Goal: Task Accomplishment & Management: Use online tool/utility

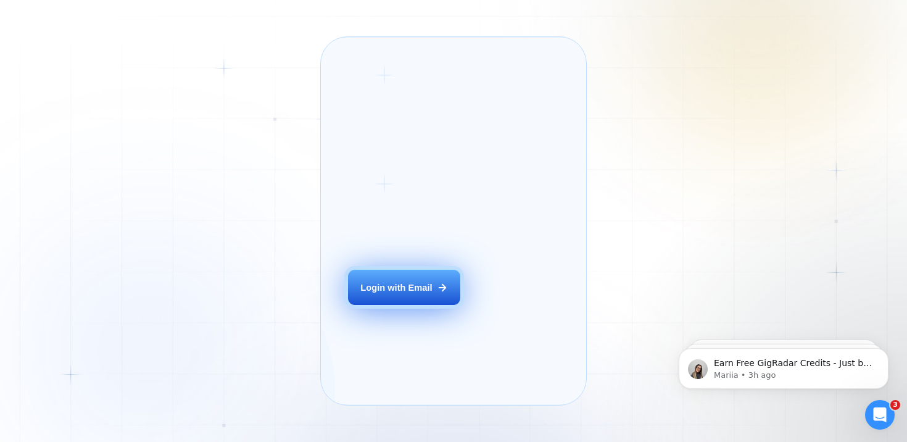
click at [381, 294] on div "Login with Email" at bounding box center [396, 287] width 72 height 12
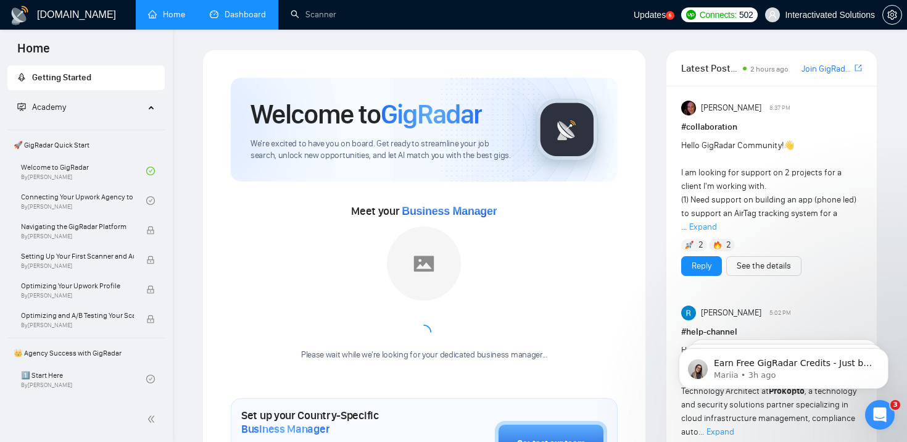
click at [242, 15] on link "Dashboard" at bounding box center [238, 14] width 56 height 10
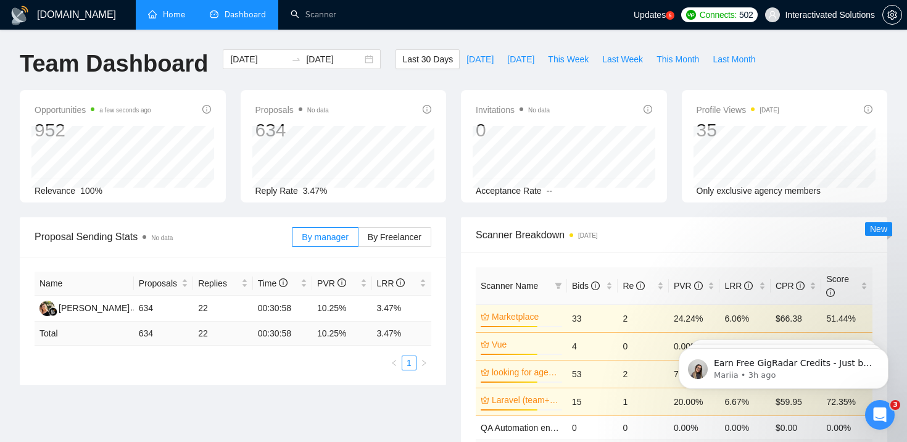
click at [182, 9] on link "Home" at bounding box center [166, 14] width 37 height 10
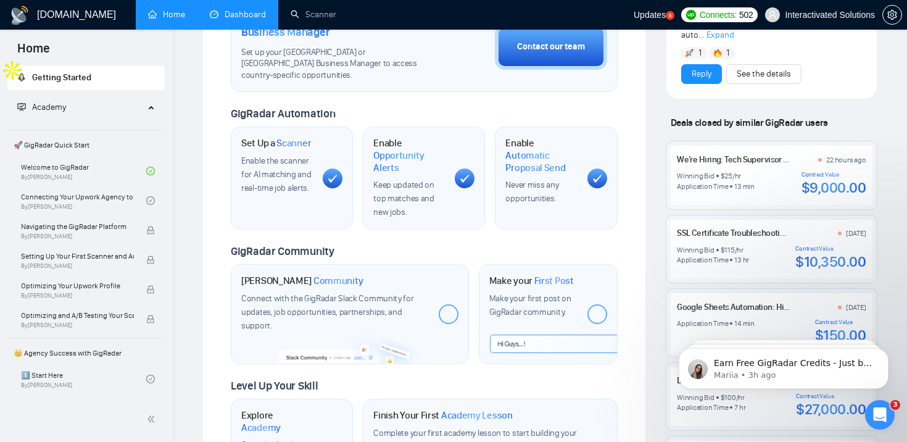
scroll to position [396, 0]
click at [866, 403] on body "Earn Free GigRadar Credits - Just by Sharing Your Story! 💬 Want more credits fo…" at bounding box center [783, 365] width 237 height 76
click at [877, 409] on icon "Open Intercom Messenger" at bounding box center [880, 415] width 20 height 20
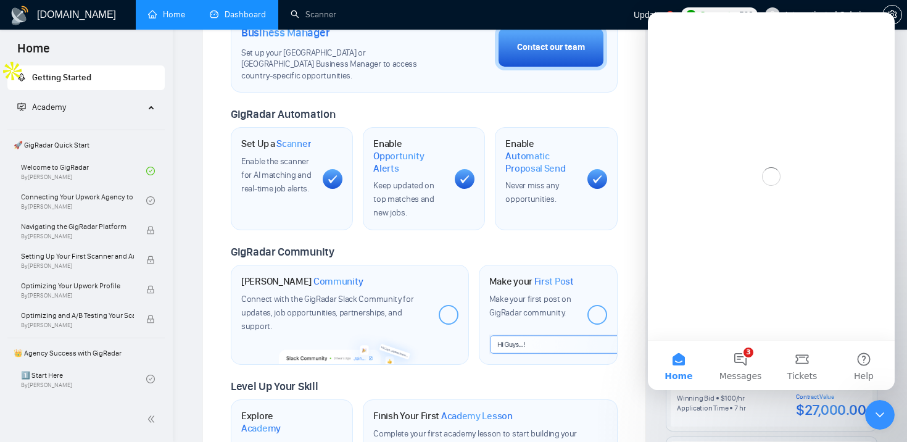
scroll to position [0, 0]
click at [737, 368] on button "3 Messages" at bounding box center [740, 365] width 62 height 49
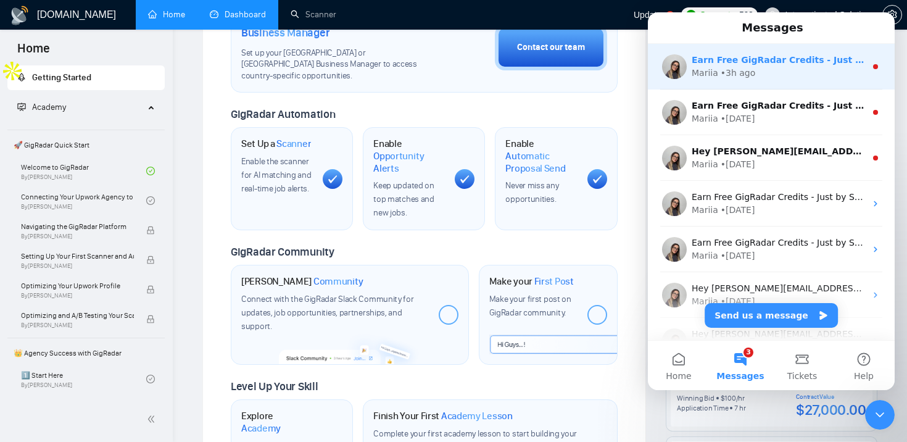
click at [770, 75] on div "Mariia • 3h ago" at bounding box center [779, 73] width 174 height 13
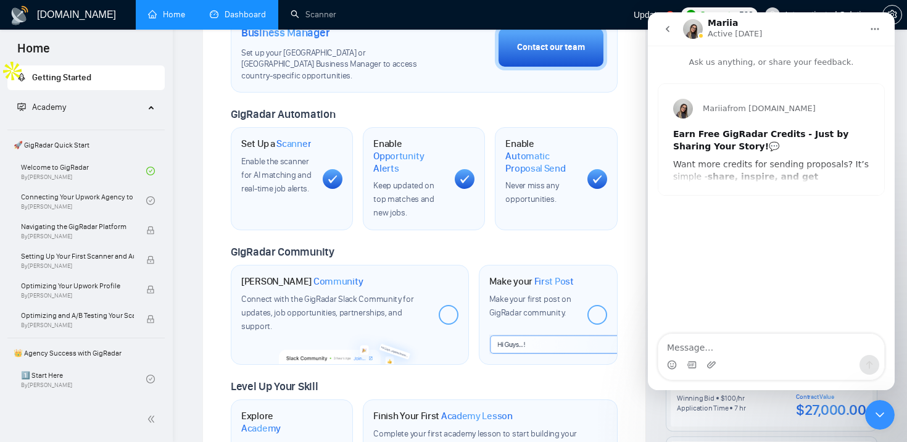
click at [666, 32] on icon "go back" at bounding box center [668, 29] width 10 height 10
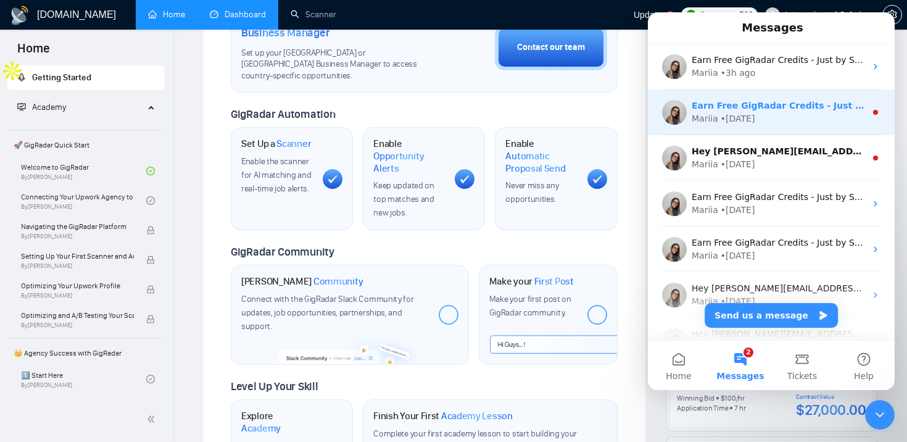
click at [714, 122] on div "Mariia" at bounding box center [705, 118] width 27 height 13
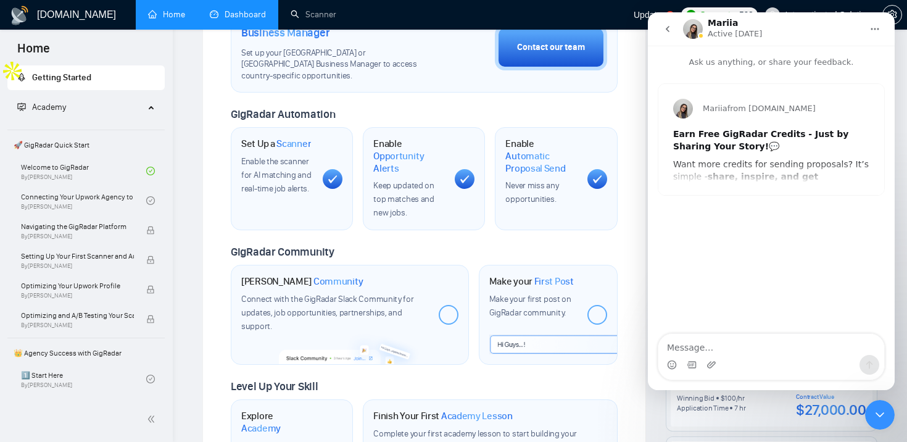
click at [667, 29] on icon "go back" at bounding box center [668, 29] width 4 height 6
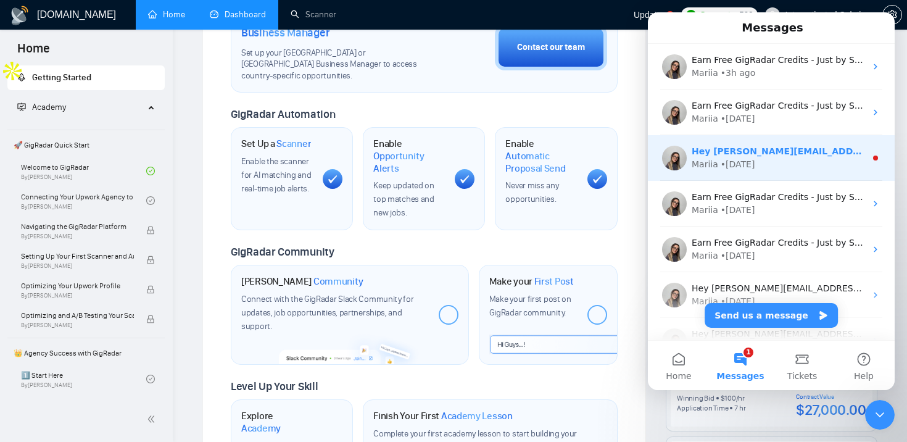
click at [706, 159] on div "Mariia" at bounding box center [705, 164] width 27 height 13
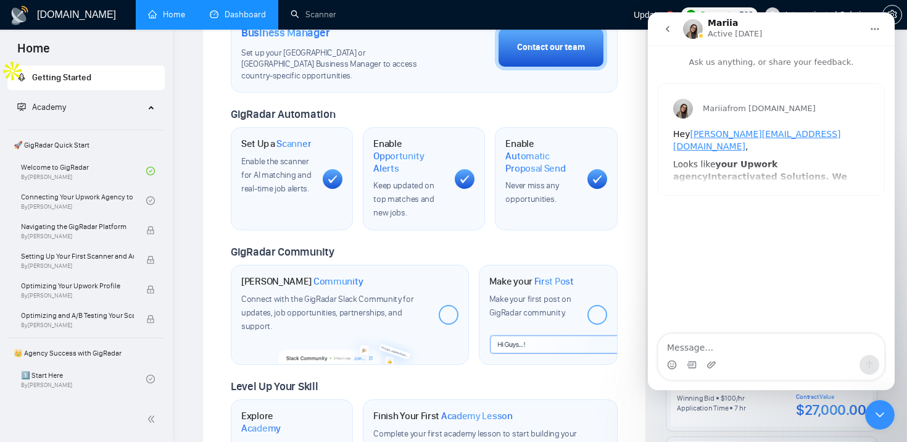
click at [669, 27] on icon "go back" at bounding box center [668, 29] width 10 height 10
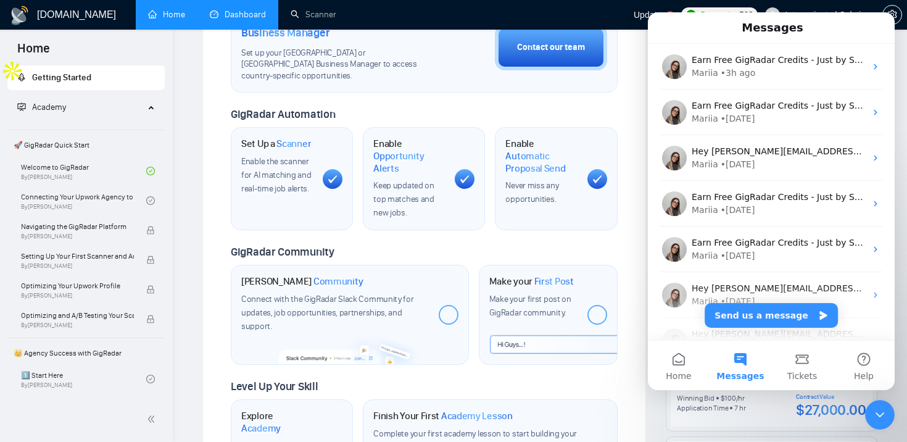
click at [877, 414] on icon "Close Intercom Messenger" at bounding box center [879, 414] width 9 height 5
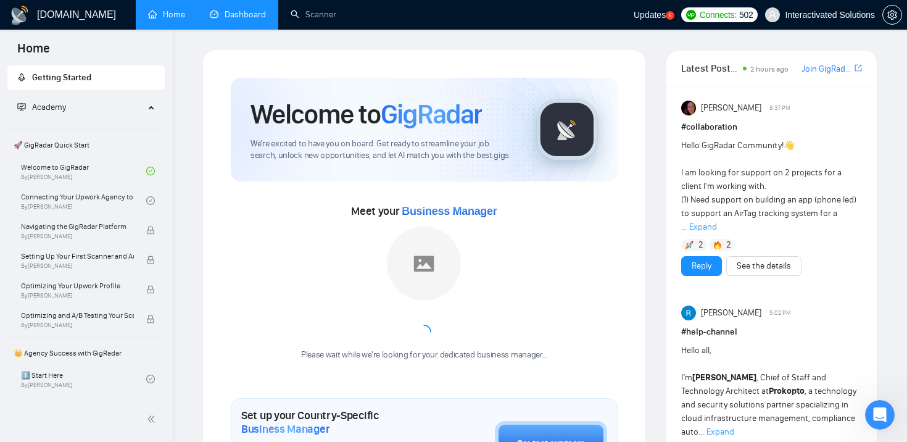
click at [220, 16] on link "Dashboard" at bounding box center [238, 14] width 56 height 10
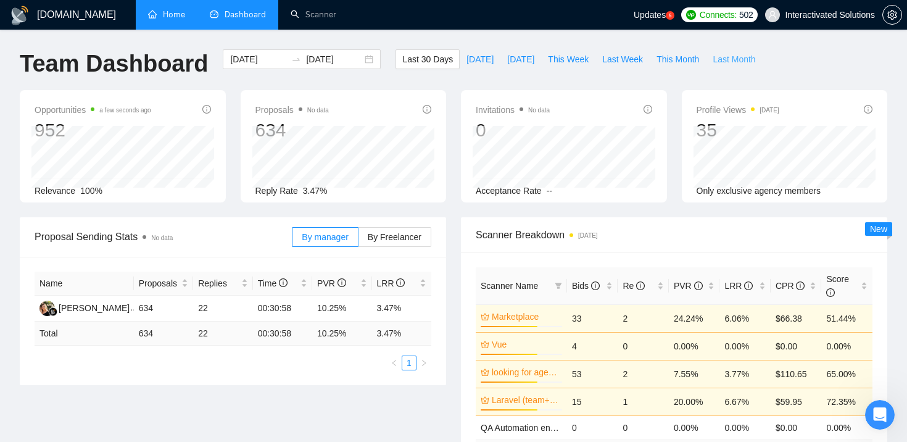
click at [734, 63] on span "Last Month" at bounding box center [734, 59] width 43 height 14
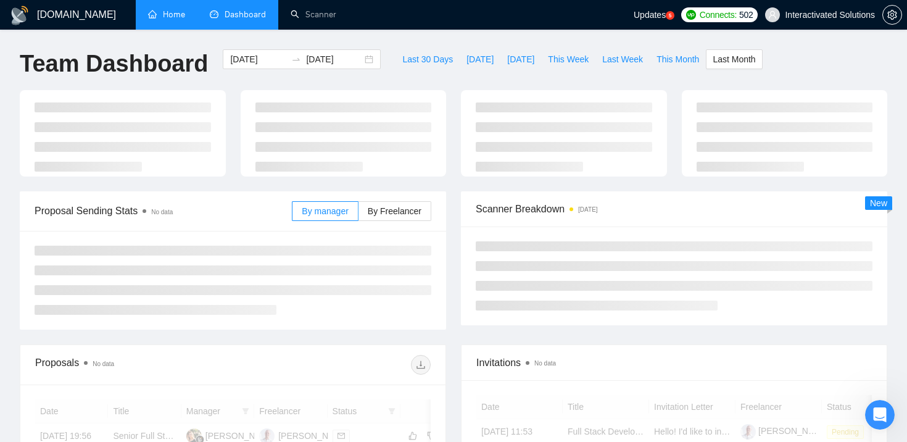
type input "2025-07-01"
type input "2025-07-31"
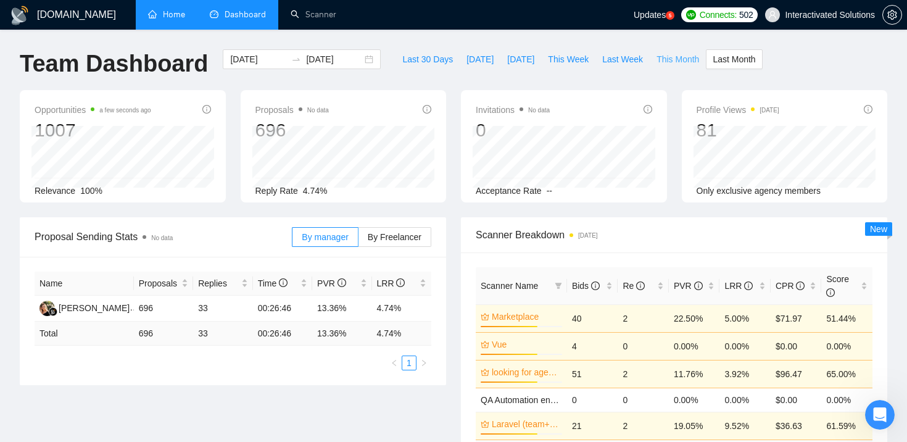
click at [677, 57] on span "This Month" at bounding box center [677, 59] width 43 height 14
type input "2025-08-01"
type input "2025-08-31"
click at [719, 56] on span "Last Month" at bounding box center [734, 59] width 43 height 14
type input "2025-07-01"
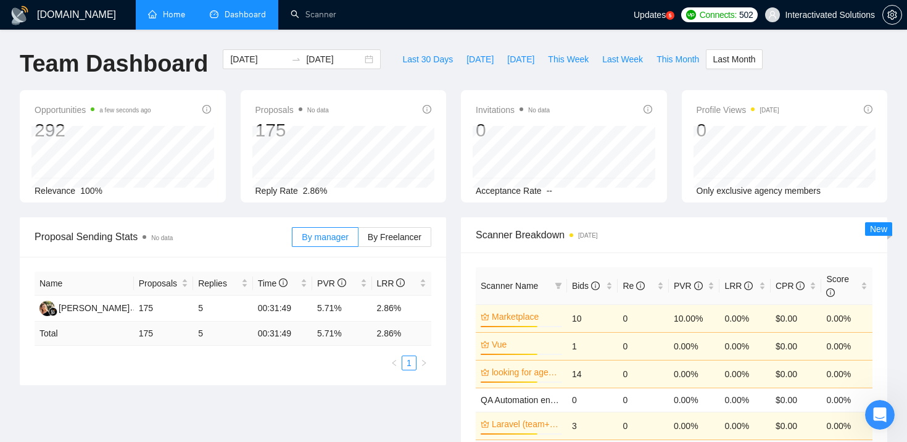
type input "2025-07-31"
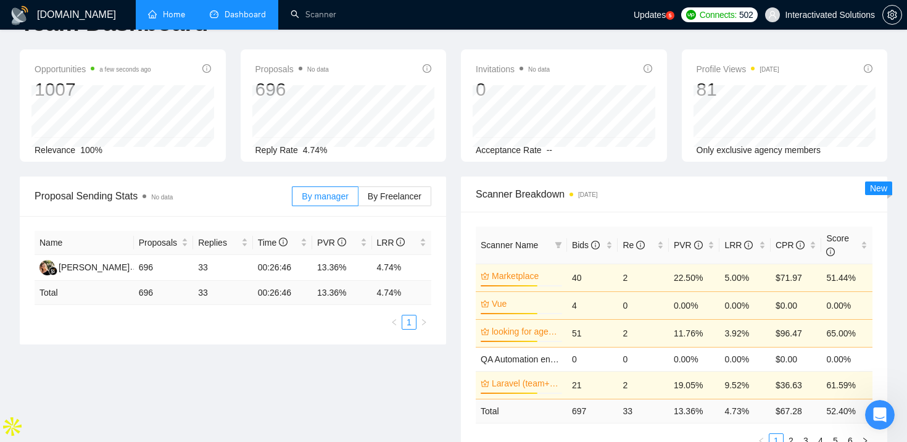
scroll to position [43, 0]
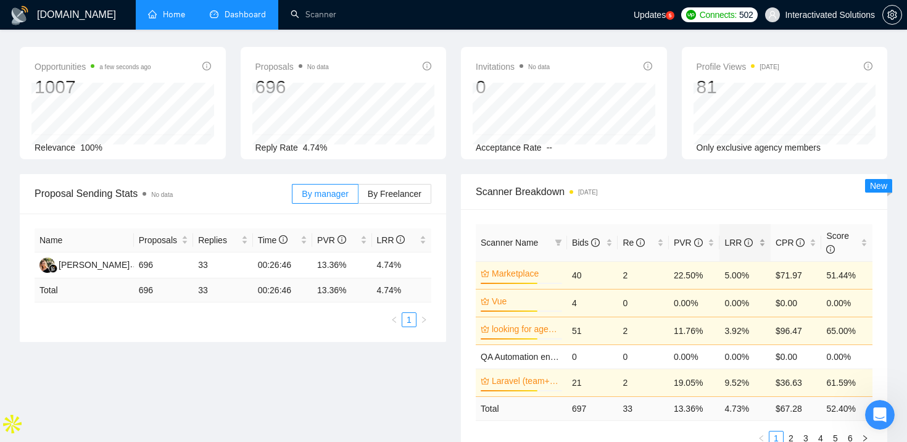
click at [765, 242] on div "LRR" at bounding box center [744, 243] width 41 height 14
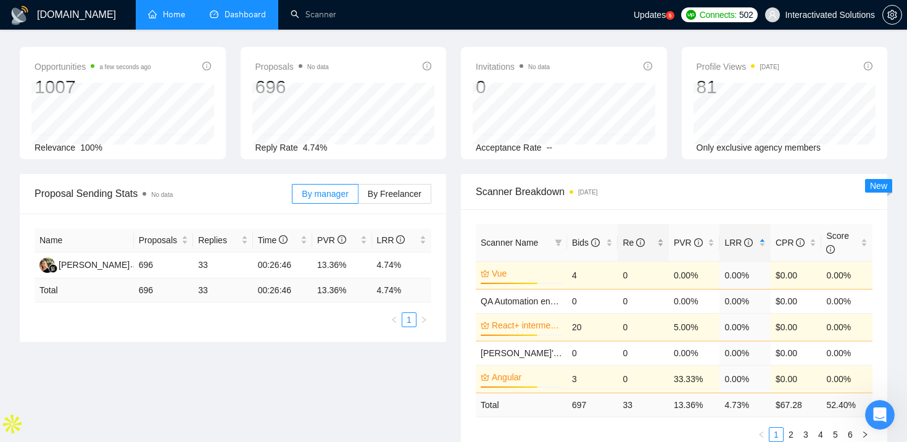
click at [664, 241] on div "Re" at bounding box center [642, 243] width 41 height 14
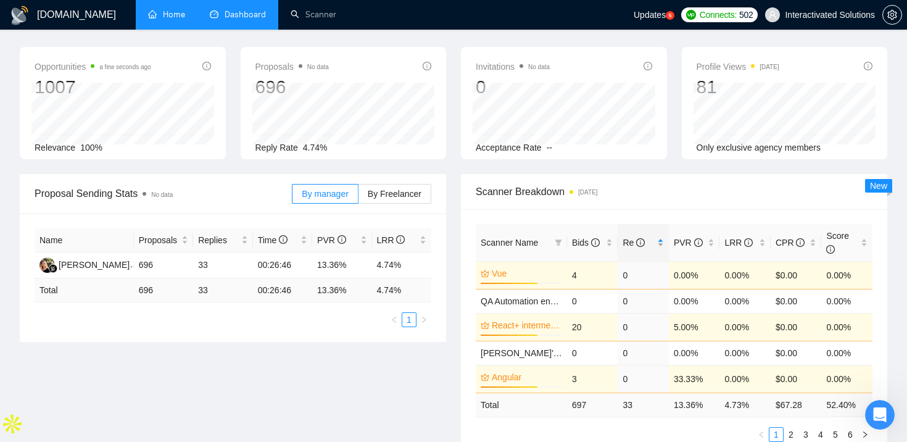
click at [662, 241] on div "Re" at bounding box center [642, 243] width 41 height 14
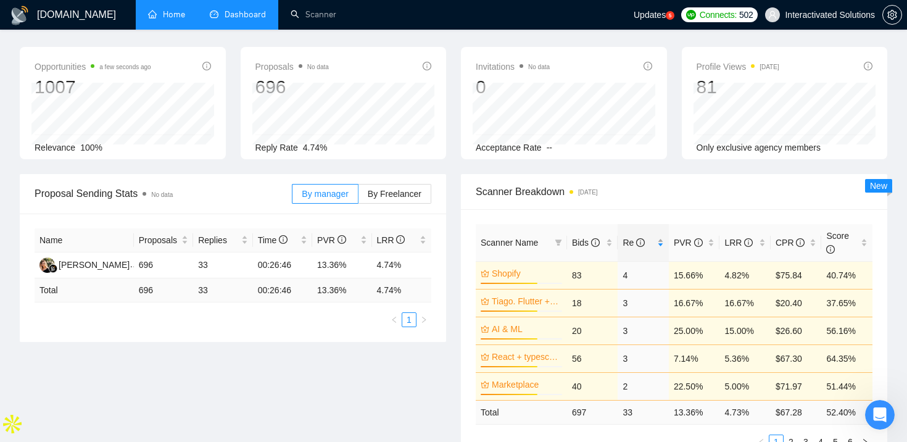
click at [662, 241] on div "Re" at bounding box center [642, 243] width 41 height 14
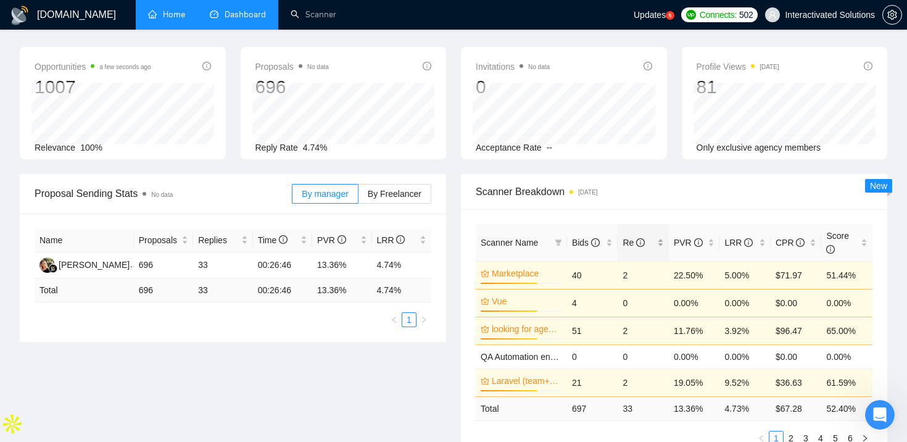
click at [662, 241] on div "Re" at bounding box center [642, 243] width 41 height 14
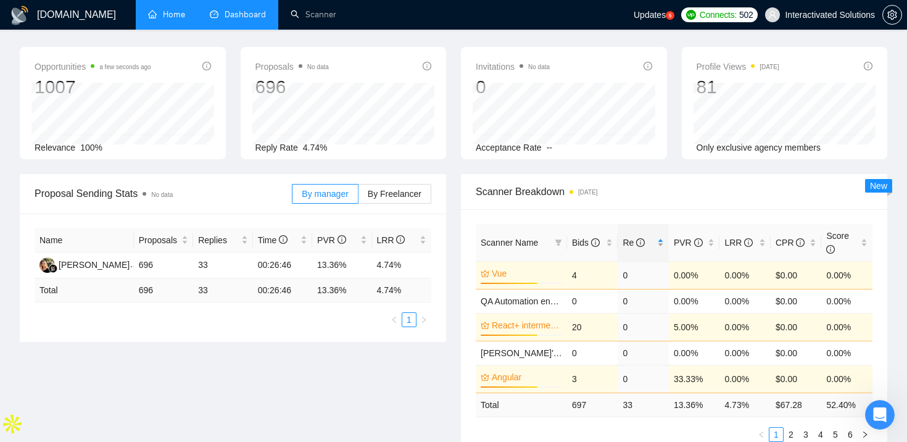
click at [662, 241] on div "Re" at bounding box center [642, 243] width 41 height 14
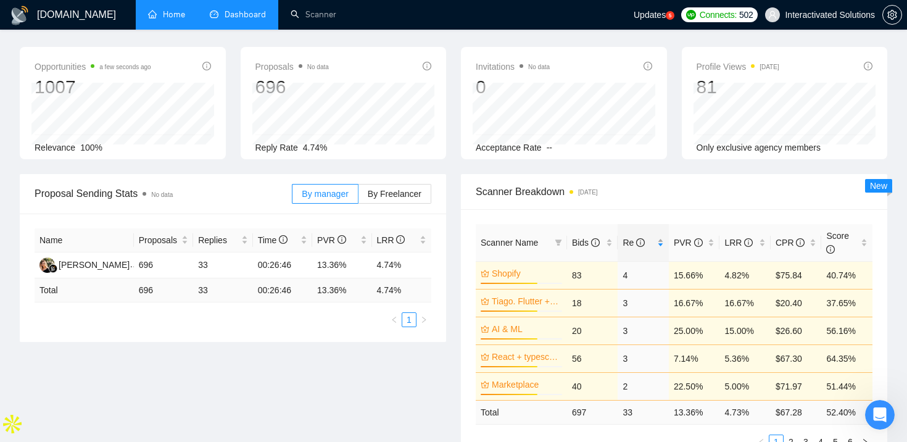
click at [662, 241] on div "Re" at bounding box center [642, 243] width 41 height 14
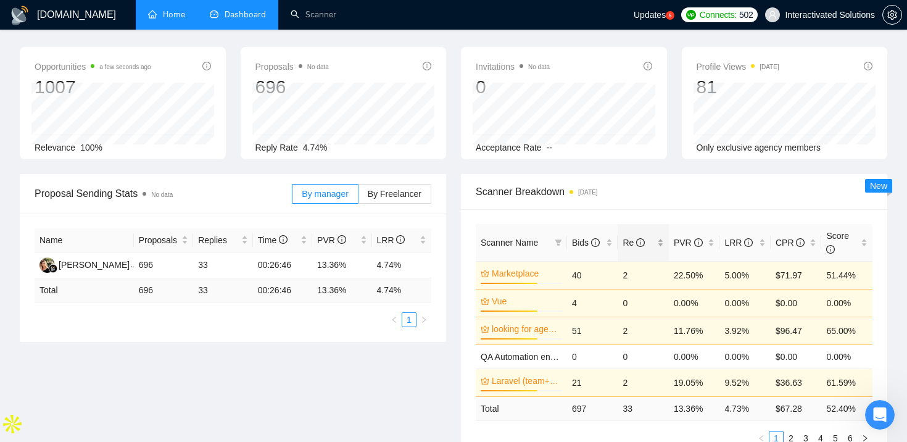
click at [662, 241] on div "Re" at bounding box center [642, 243] width 41 height 14
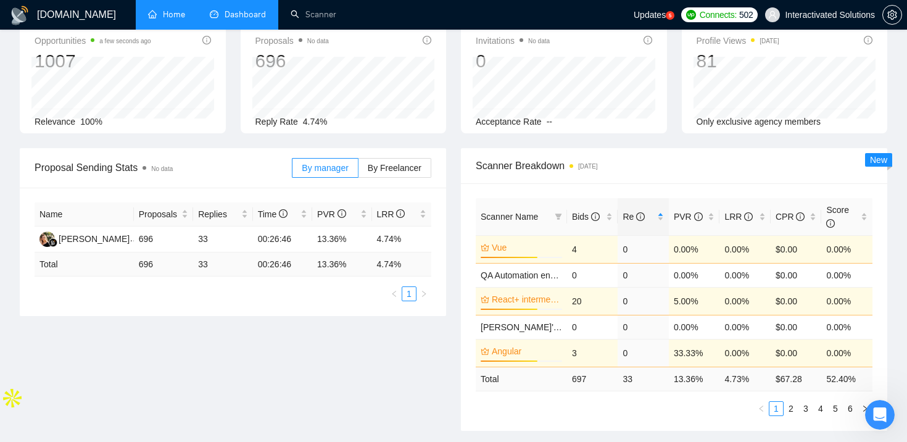
scroll to position [70, 0]
click at [791, 408] on link "2" at bounding box center [791, 407] width 14 height 14
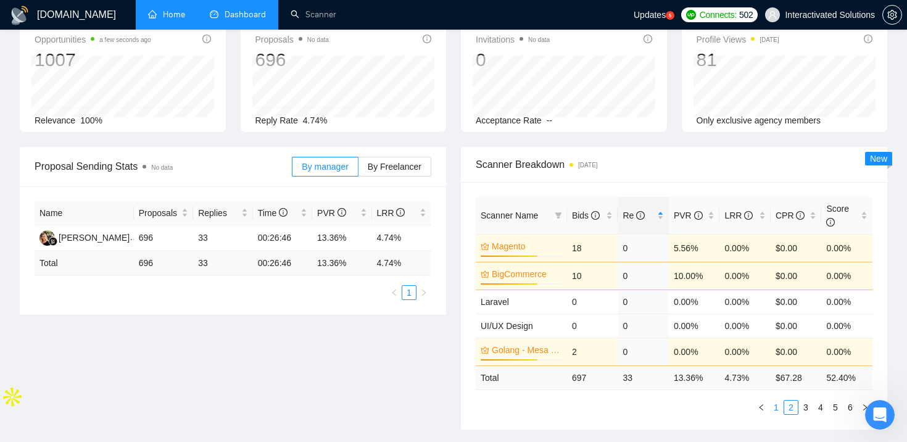
click at [777, 408] on link "1" at bounding box center [776, 407] width 14 height 14
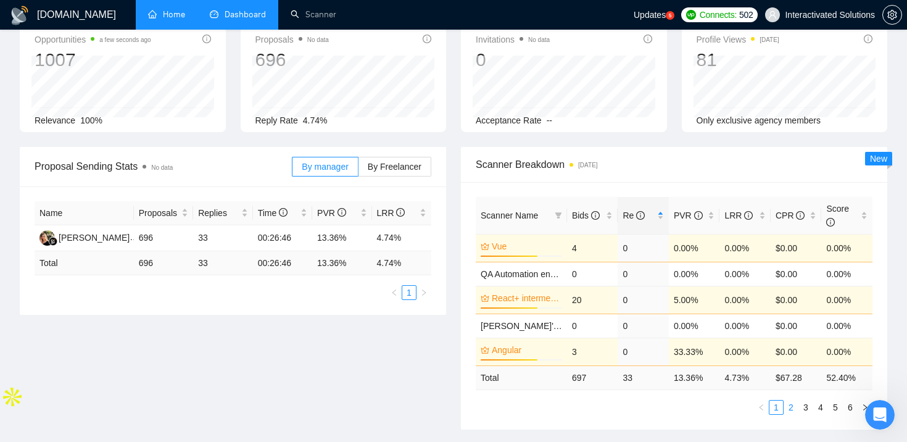
click at [790, 408] on link "2" at bounding box center [791, 407] width 14 height 14
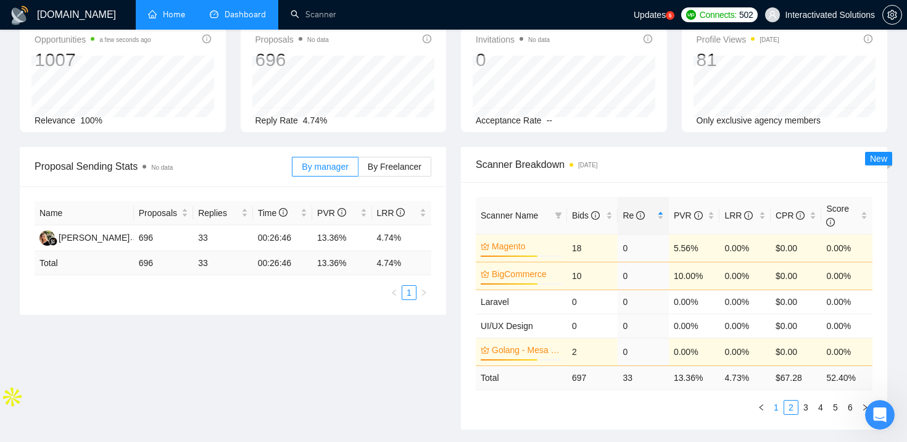
click at [778, 407] on link "1" at bounding box center [776, 407] width 14 height 14
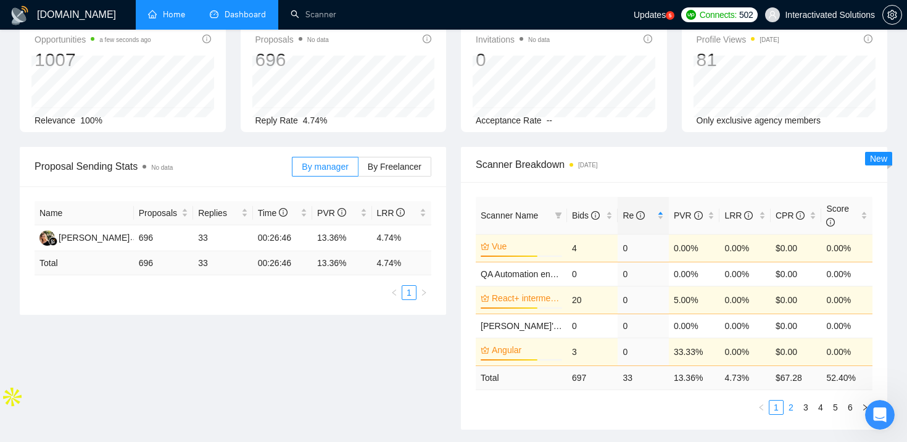
click at [792, 408] on link "2" at bounding box center [791, 407] width 14 height 14
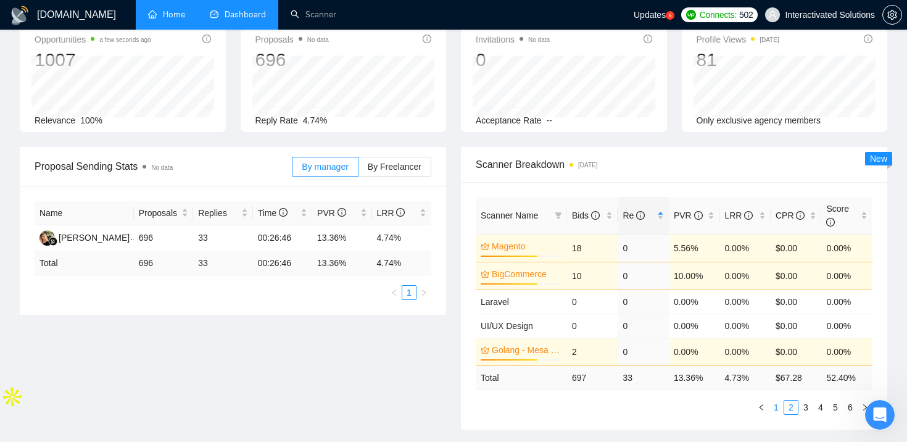
click at [781, 408] on link "1" at bounding box center [776, 407] width 14 height 14
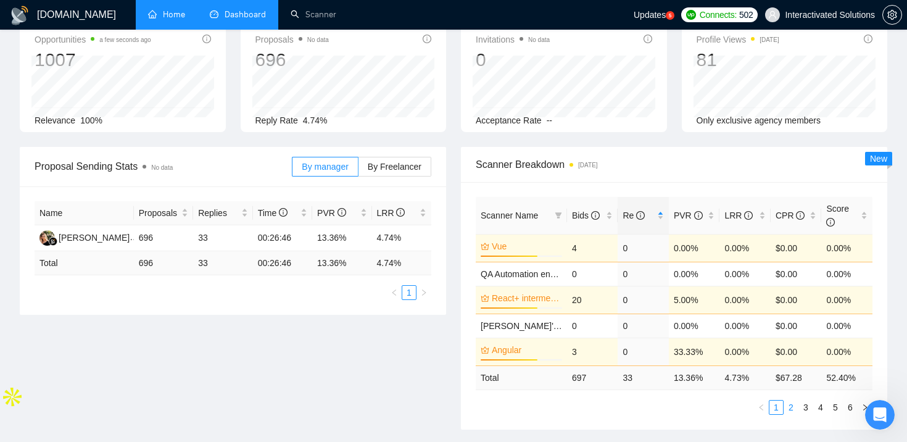
click at [789, 408] on link "2" at bounding box center [791, 407] width 14 height 14
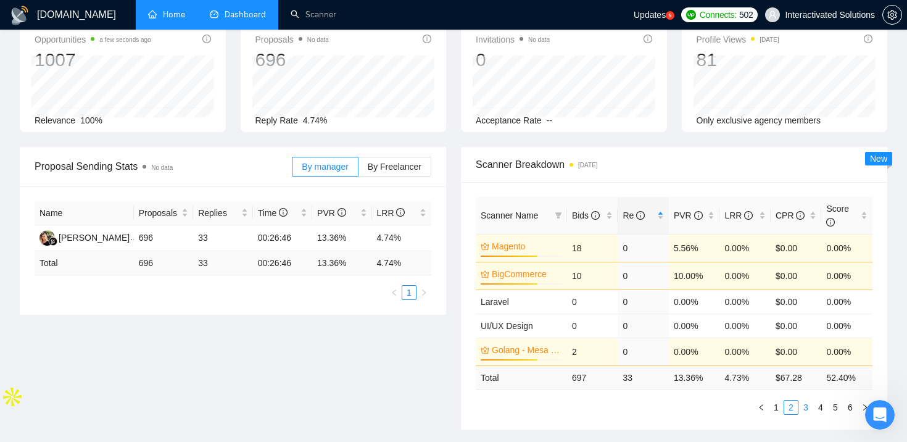
click at [804, 408] on link "3" at bounding box center [806, 407] width 14 height 14
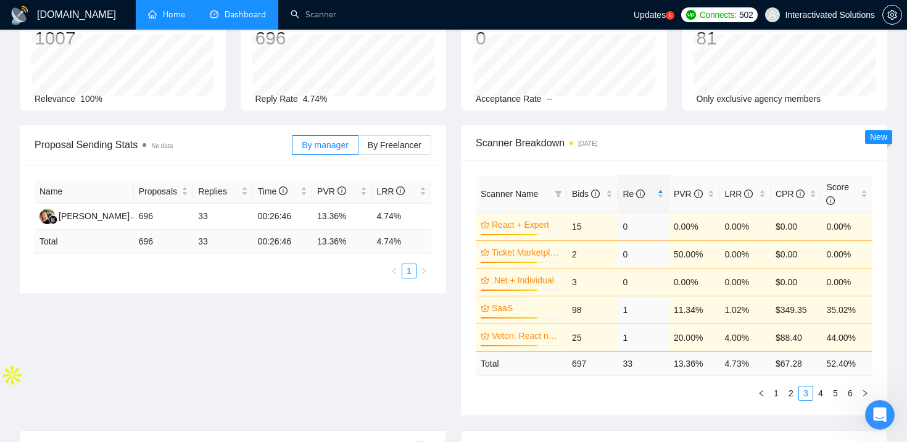
scroll to position [102, 0]
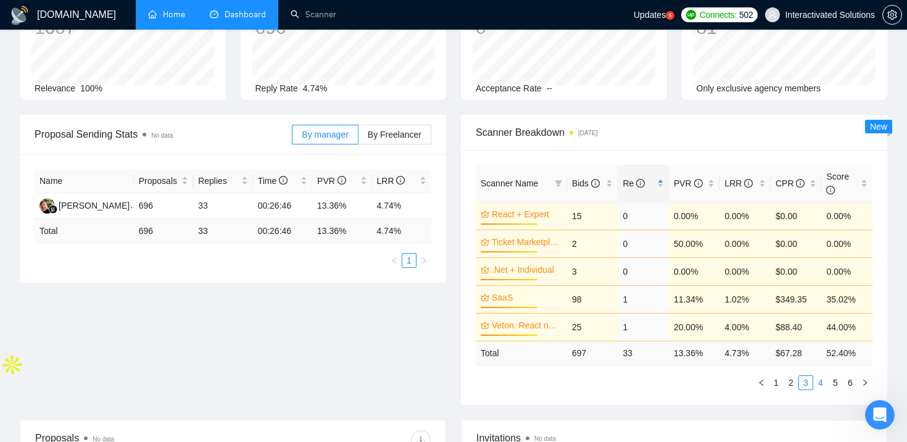
click at [821, 384] on link "4" at bounding box center [821, 383] width 14 height 14
click at [772, 383] on link "1" at bounding box center [776, 383] width 14 height 14
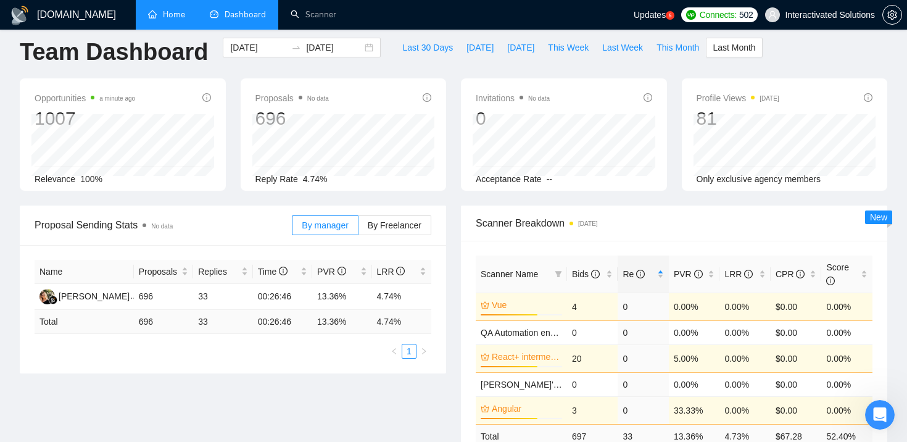
scroll to position [0, 0]
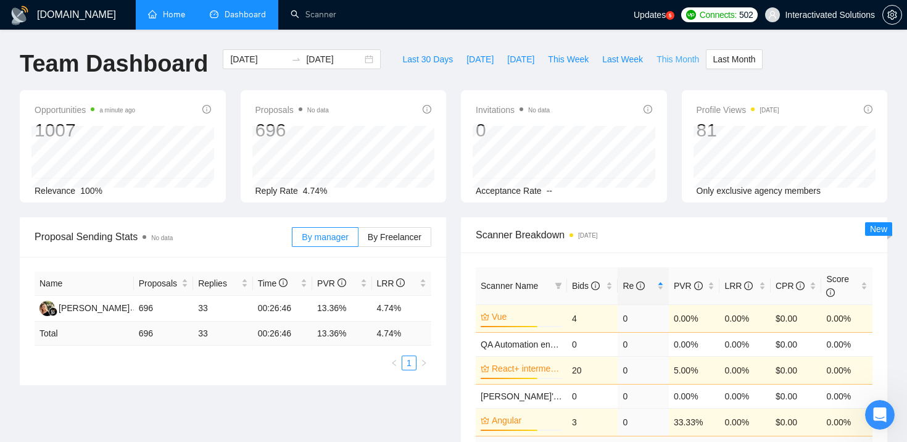
click at [686, 55] on span "This Month" at bounding box center [677, 59] width 43 height 14
type input "2025-08-01"
type input "2025-08-31"
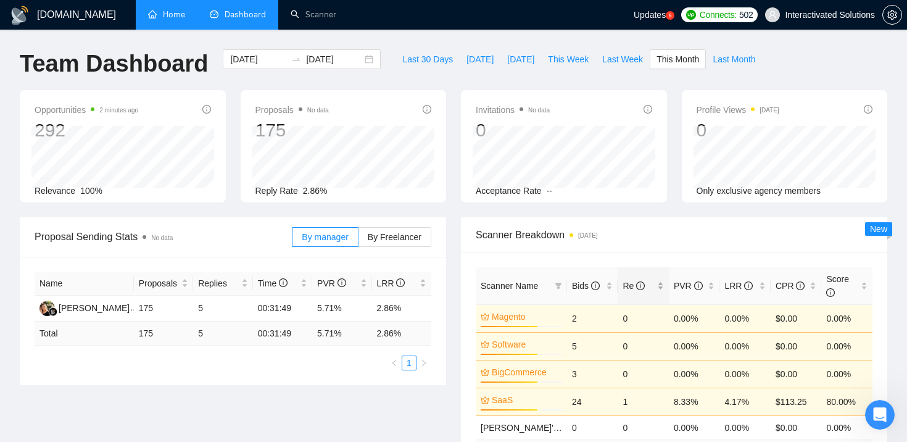
click at [661, 284] on div "Re" at bounding box center [642, 286] width 41 height 14
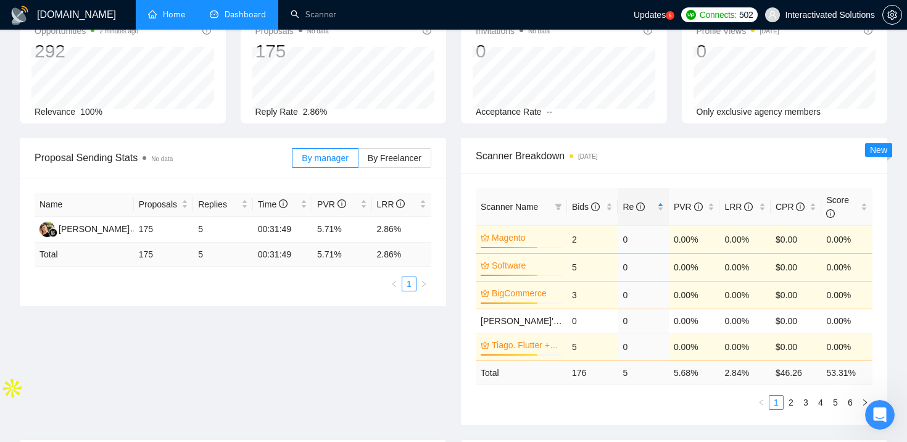
scroll to position [115, 0]
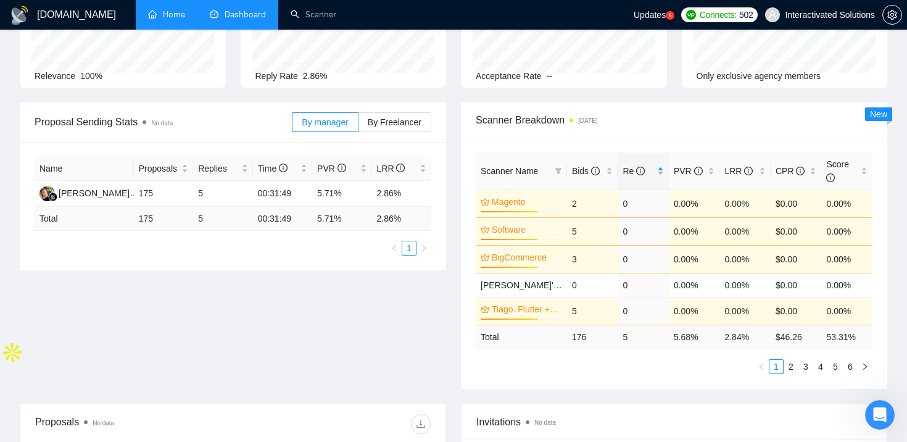
click at [662, 169] on div "Re" at bounding box center [642, 171] width 41 height 14
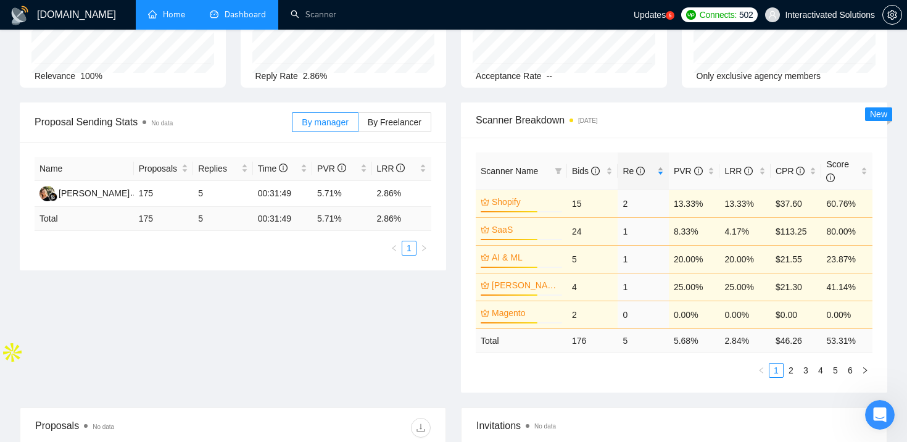
click at [662, 169] on div "Re" at bounding box center [642, 171] width 41 height 14
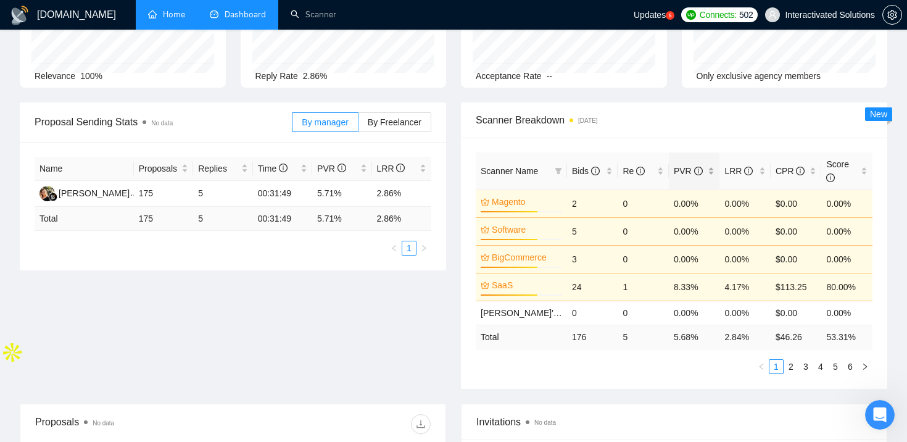
click at [714, 171] on div "PVR" at bounding box center [694, 171] width 41 height 14
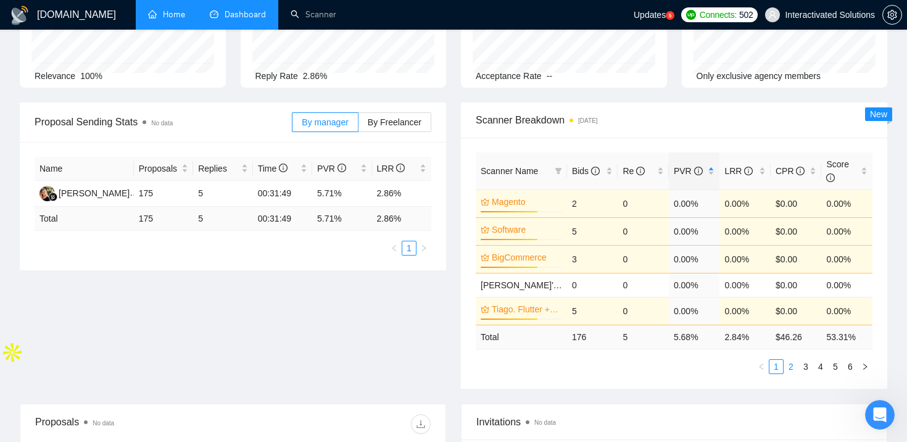
click at [791, 366] on link "2" at bounding box center [791, 367] width 14 height 14
click at [773, 369] on link "1" at bounding box center [776, 367] width 14 height 14
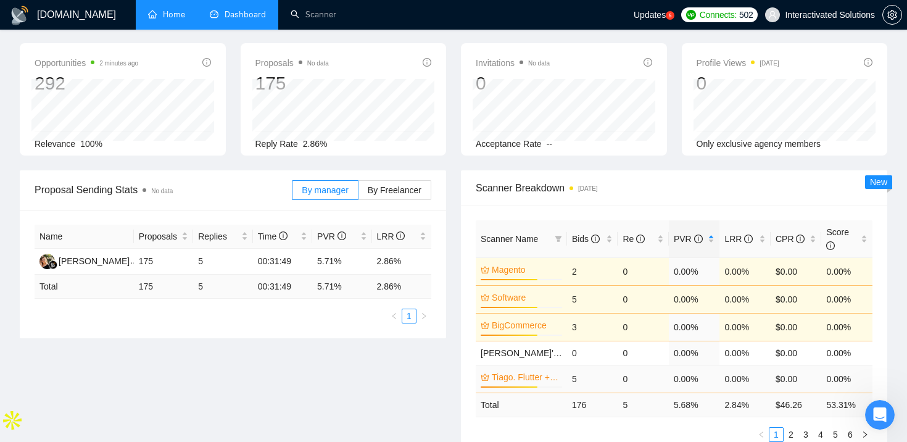
scroll to position [60, 0]
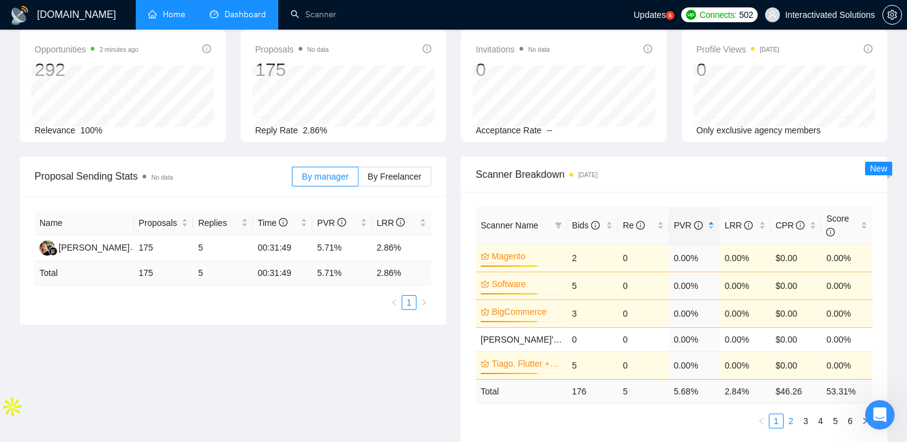
click at [793, 423] on link "2" at bounding box center [791, 421] width 14 height 14
click at [775, 420] on link "1" at bounding box center [776, 421] width 14 height 14
click at [507, 343] on link "Anton's AI/ML" at bounding box center [532, 339] width 102 height 10
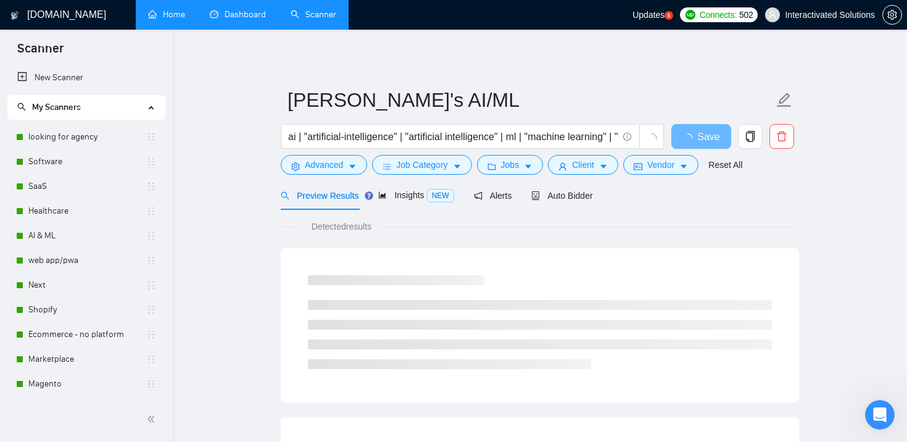
click at [571, 199] on span "Auto Bidder" at bounding box center [561, 196] width 61 height 10
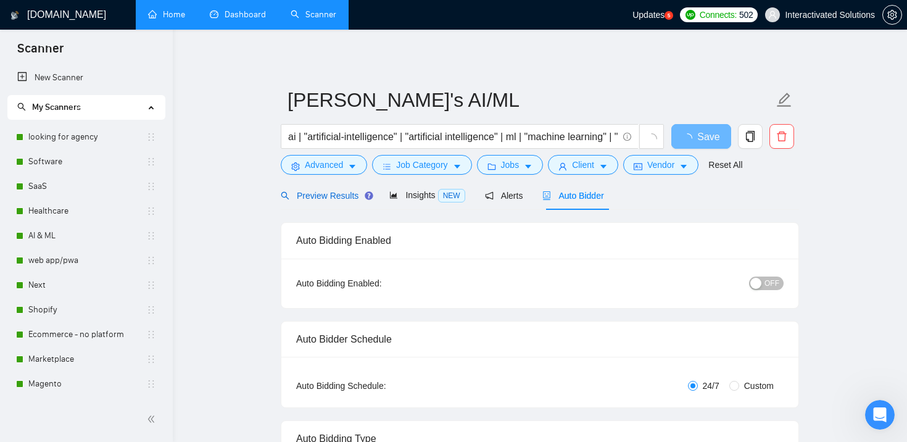
click at [302, 192] on span "Preview Results" at bounding box center [325, 196] width 89 height 10
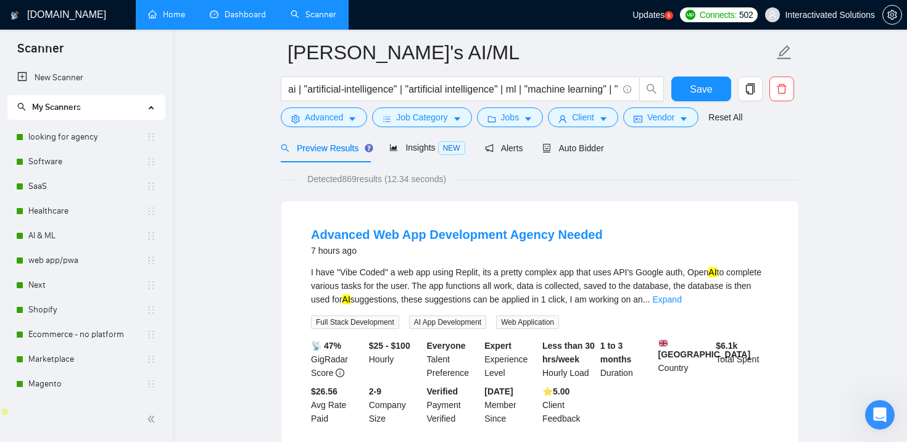
scroll to position [48, 0]
click at [93, 236] on link "AI & ML" at bounding box center [87, 235] width 118 height 25
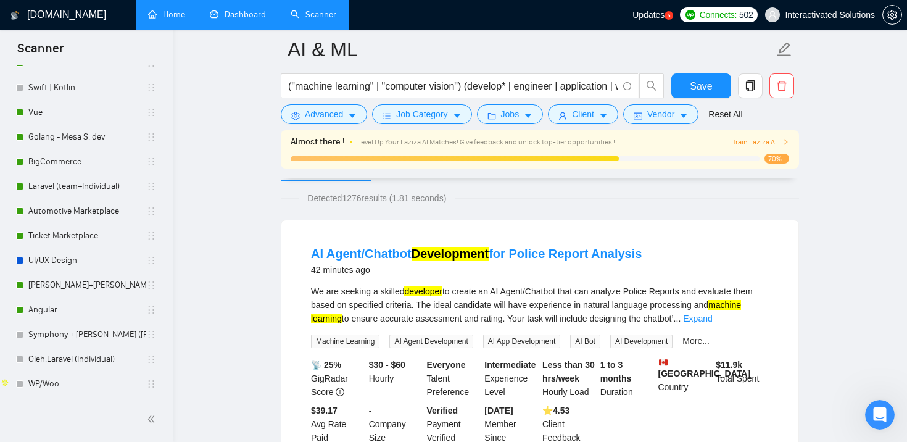
scroll to position [465, 0]
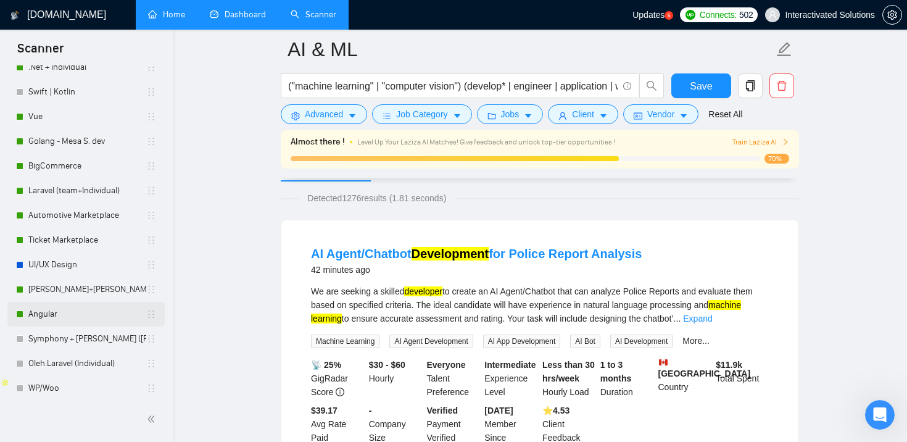
click at [68, 310] on link "Angular" at bounding box center [87, 314] width 118 height 25
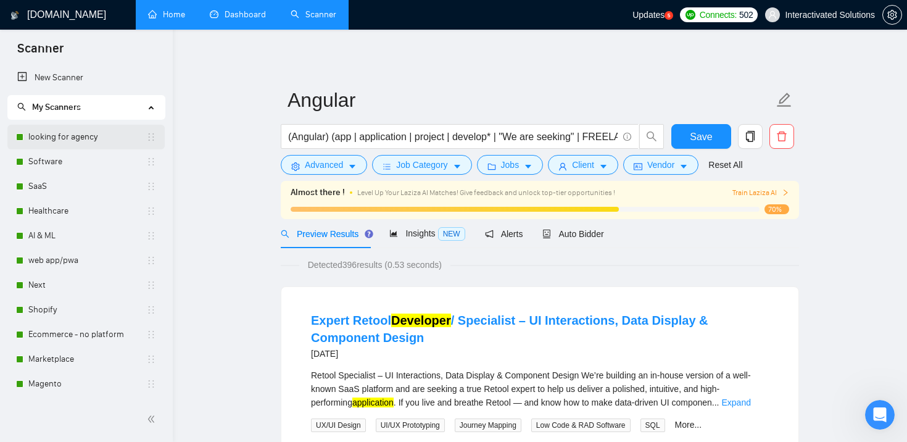
click at [83, 131] on link "looking for agency" at bounding box center [87, 137] width 118 height 25
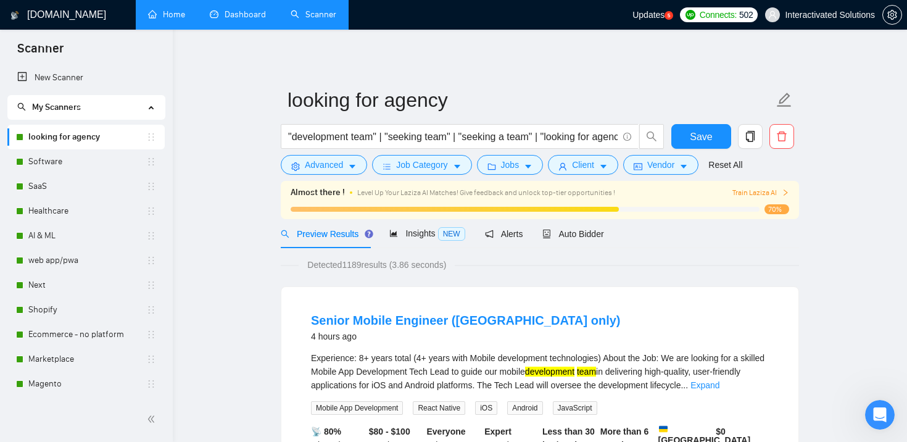
click at [761, 194] on span "Train Laziza AI" at bounding box center [760, 193] width 57 height 12
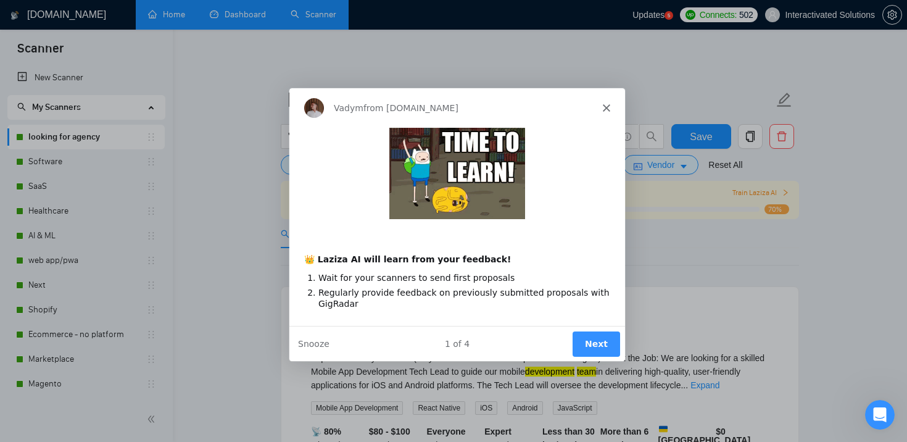
click at [601, 345] on button "Next" at bounding box center [596, 342] width 48 height 25
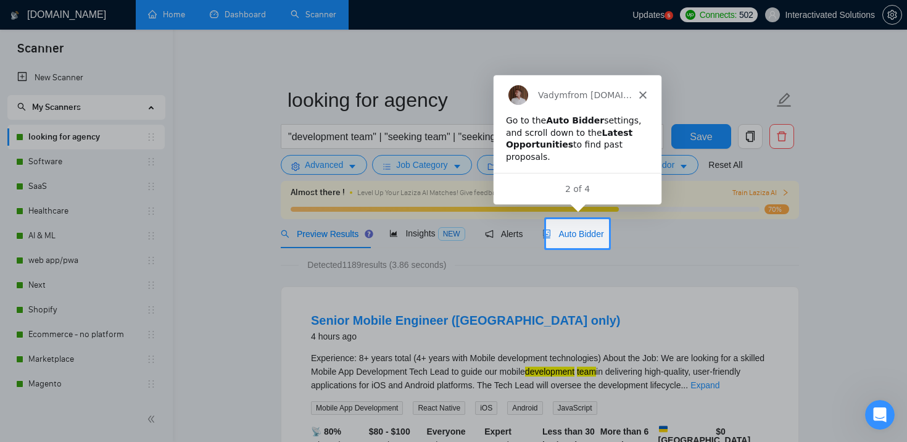
click at [578, 233] on span "Auto Bidder" at bounding box center [572, 234] width 61 height 10
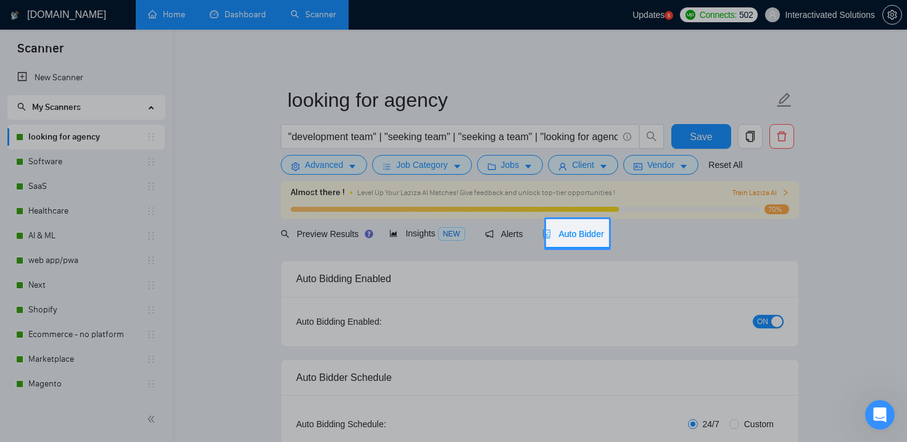
checkbox input "true"
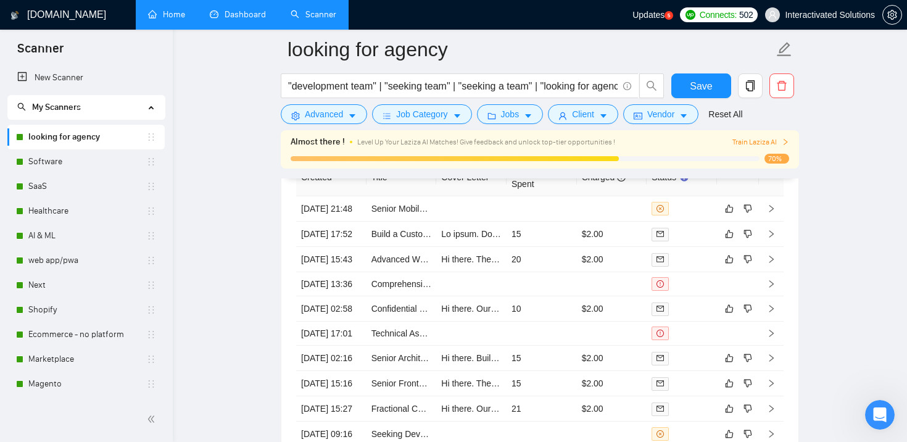
scroll to position [3454, 0]
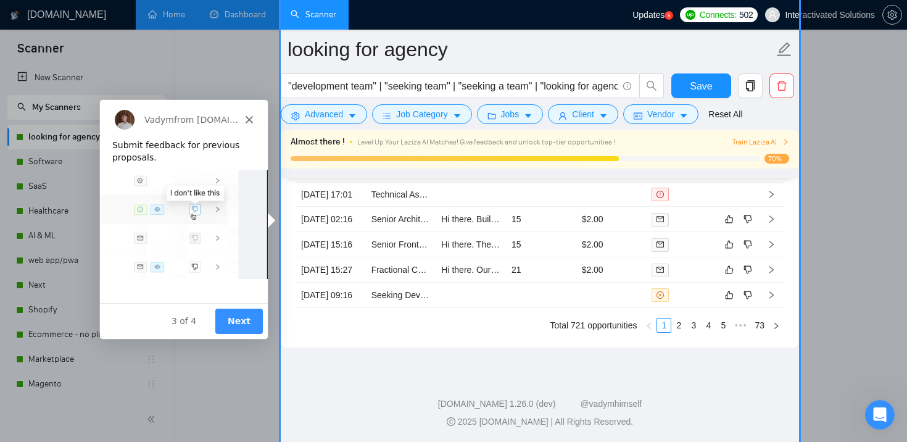
click at [236, 321] on button "Next" at bounding box center [239, 320] width 48 height 25
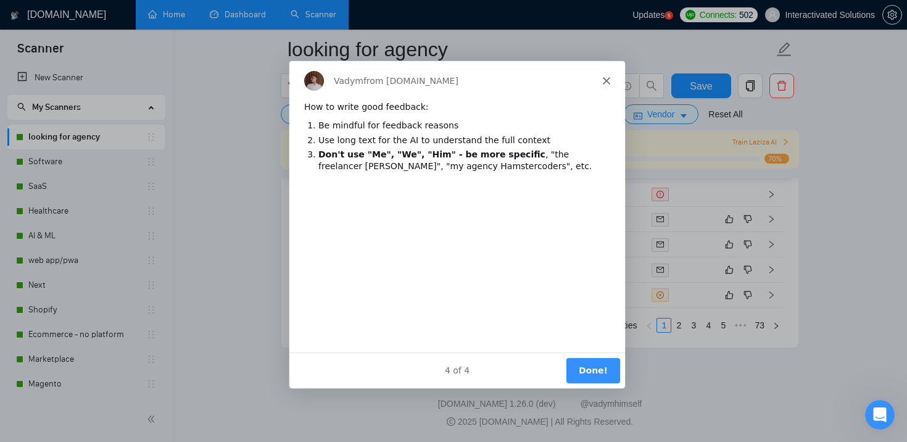
scroll to position [0, 0]
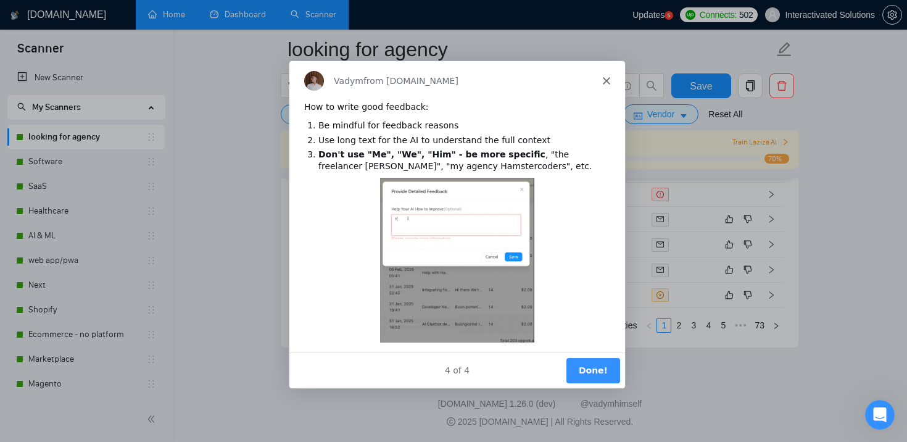
click at [598, 376] on button "Done!" at bounding box center [593, 369] width 54 height 25
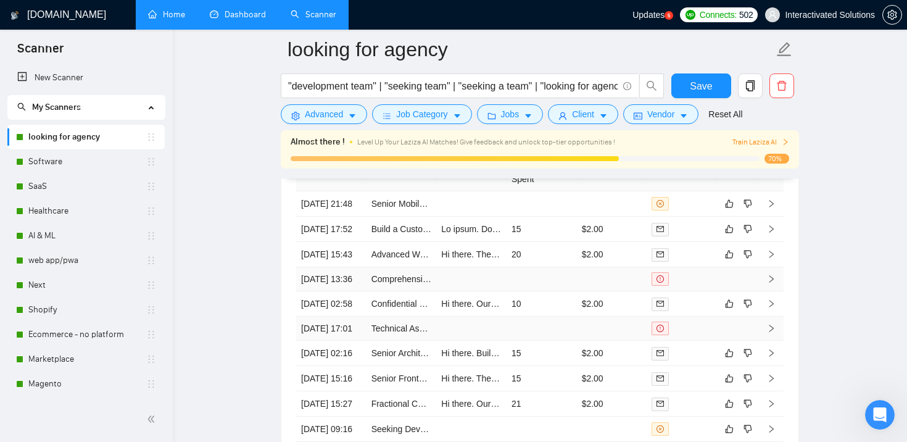
scroll to position [3323, 0]
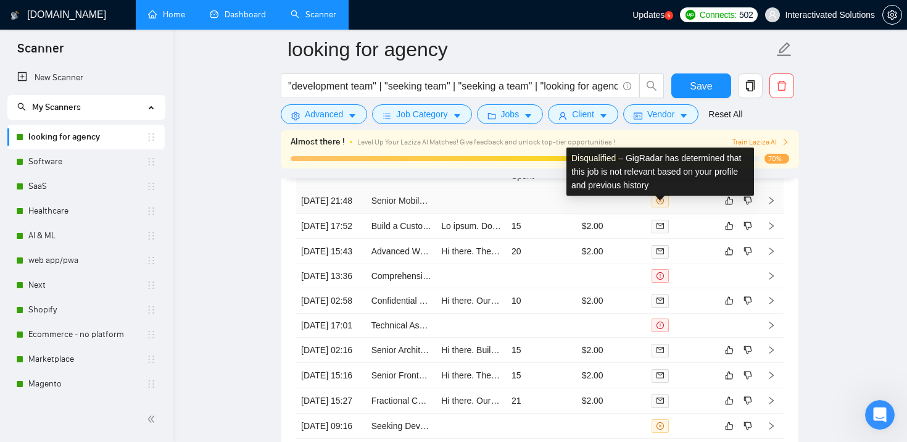
click at [618, 205] on td at bounding box center [612, 200] width 70 height 25
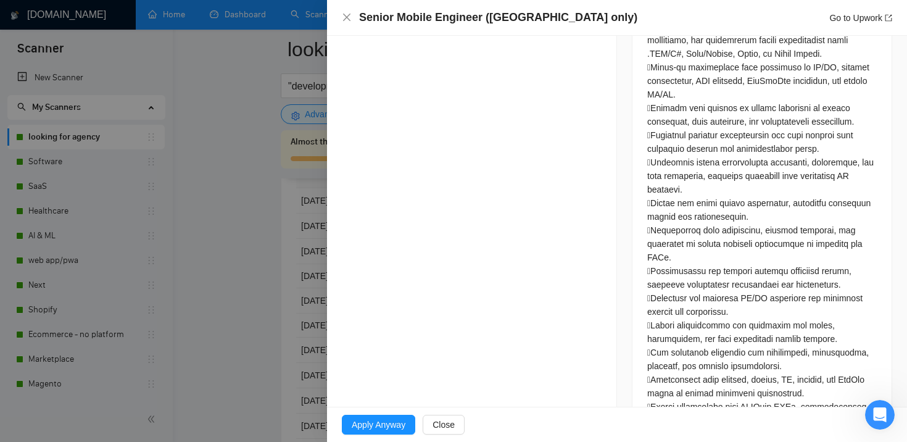
scroll to position [878, 0]
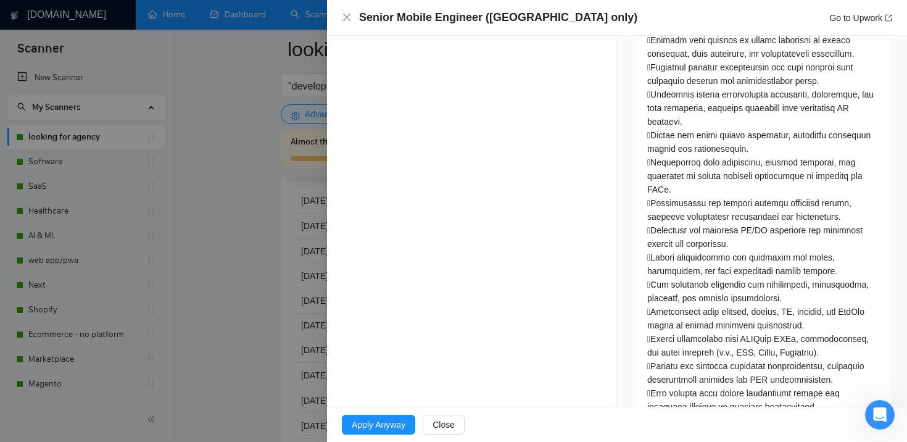
click at [258, 231] on div at bounding box center [453, 221] width 907 height 442
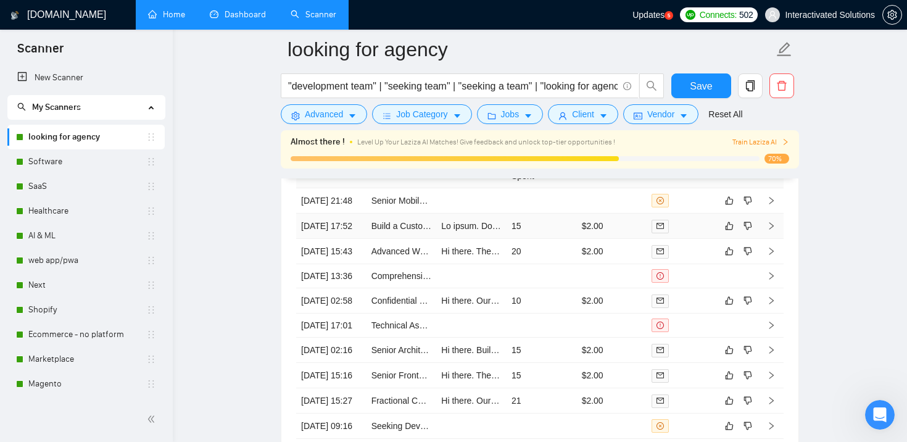
click at [566, 239] on td "15" at bounding box center [542, 225] width 70 height 25
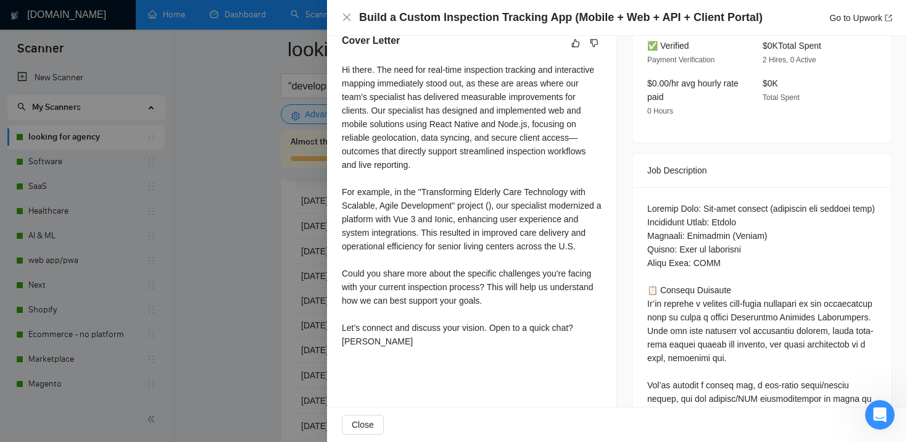
scroll to position [469, 0]
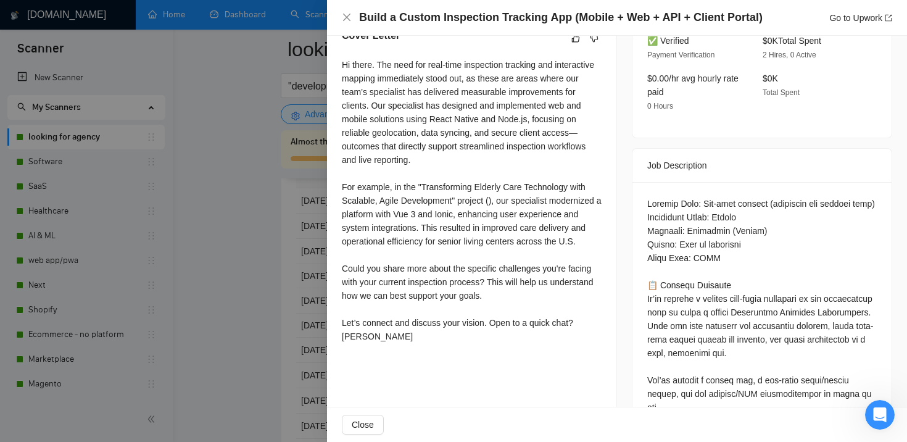
click at [300, 263] on div at bounding box center [453, 221] width 907 height 442
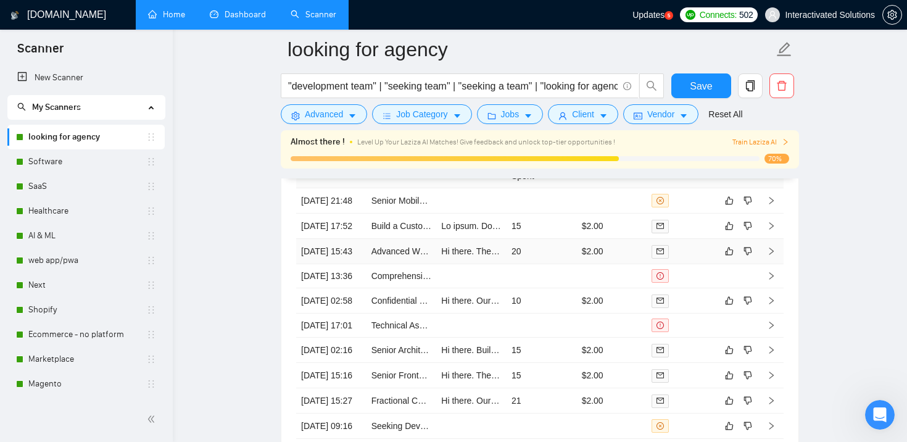
click at [465, 264] on td "Hi there. The challenge of restructuring your complex web app for market readin…" at bounding box center [471, 251] width 70 height 25
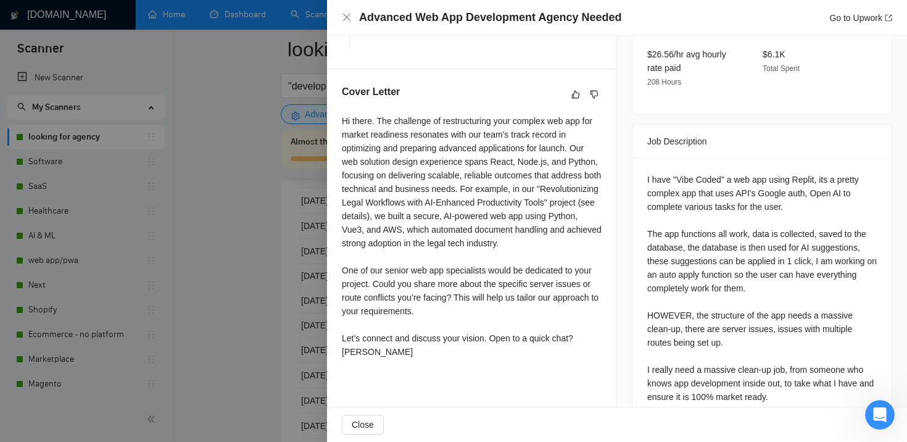
scroll to position [411, 0]
click at [428, 212] on div "Hi there. The challenge of restructuring your complex web app for market readin…" at bounding box center [472, 237] width 260 height 244
drag, startPoint x: 405, startPoint y: 212, endPoint x: 432, endPoint y: 212, distance: 27.1
click at [429, 212] on div "Hi there. The challenge of restructuring your complex web app for market readin…" at bounding box center [472, 237] width 260 height 244
click at [445, 215] on div "Hi there. The challenge of restructuring your complex web app for market readin…" at bounding box center [472, 237] width 260 height 244
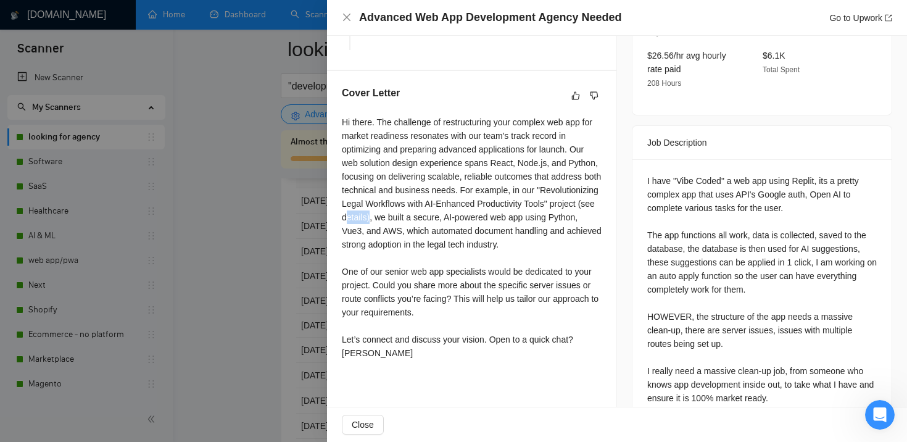
drag, startPoint x: 448, startPoint y: 215, endPoint x: 420, endPoint y: 215, distance: 27.8
click at [423, 215] on div "Hi there. The challenge of restructuring your complex web app for market readin…" at bounding box center [472, 237] width 260 height 244
click at [400, 217] on div "Hi there. The challenge of restructuring your complex web app for market readin…" at bounding box center [472, 237] width 260 height 244
drag, startPoint x: 403, startPoint y: 217, endPoint x: 435, endPoint y: 218, distance: 32.1
click at [434, 218] on div "Hi there. The challenge of restructuring your complex web app for market readin…" at bounding box center [472, 237] width 260 height 244
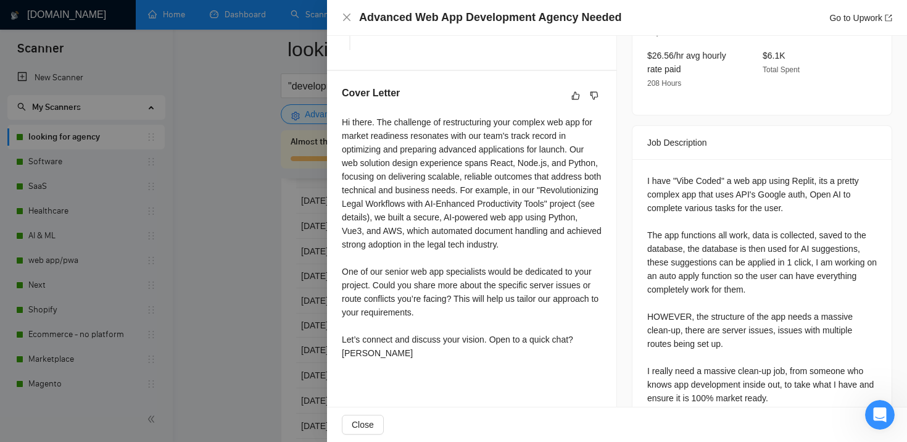
click at [471, 188] on div "Hi there. The challenge of restructuring your complex web app for market readin…" at bounding box center [472, 237] width 260 height 244
click at [257, 236] on div at bounding box center [453, 221] width 907 height 442
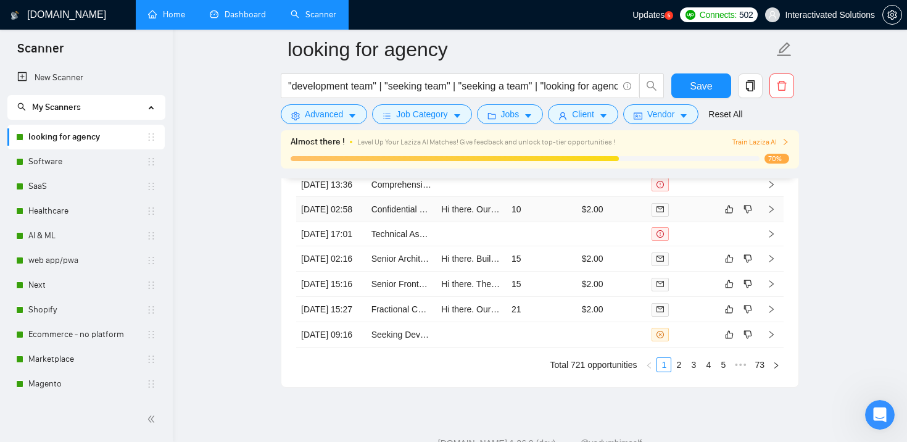
scroll to position [3417, 0]
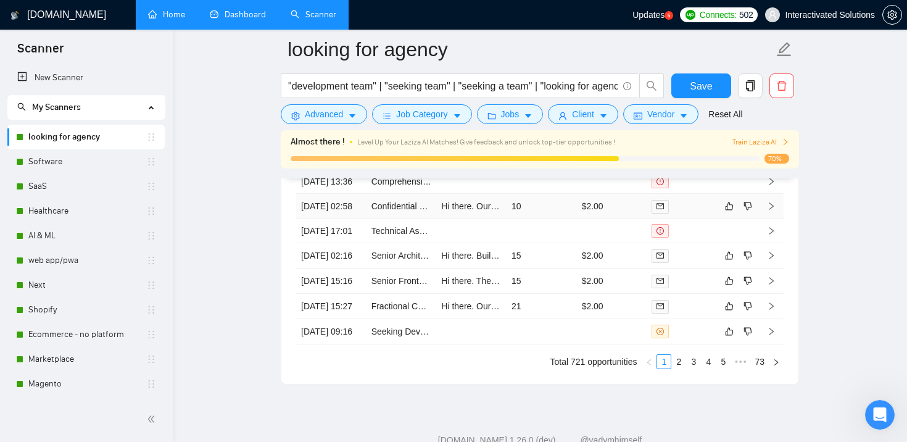
click at [440, 219] on td "Hi there. Our experience in building cross-platform mobile applications aligns …" at bounding box center [471, 206] width 70 height 25
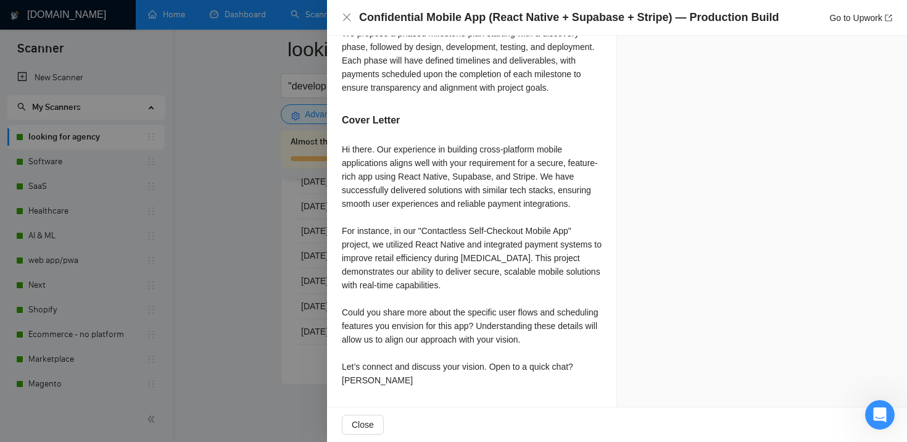
scroll to position [962, 0]
click at [260, 274] on div at bounding box center [453, 221] width 907 height 442
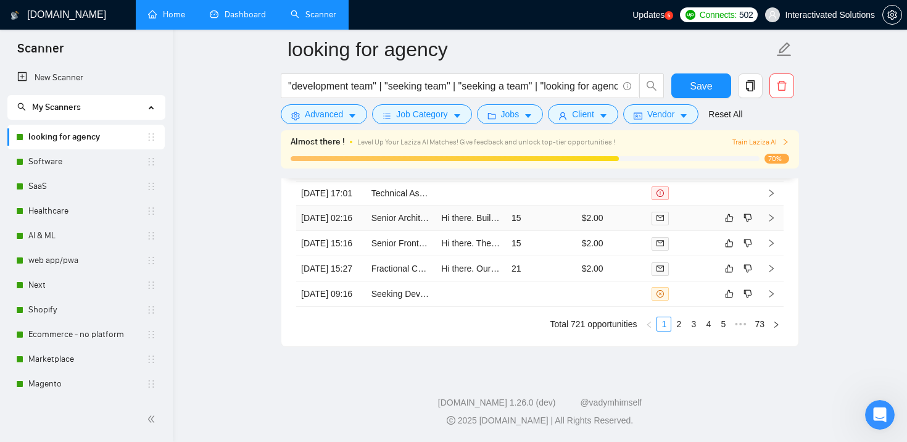
scroll to position [3486, 0]
click at [434, 256] on td "Senior Frontend Developer Needed for Auction Bidding Platform" at bounding box center [401, 243] width 70 height 25
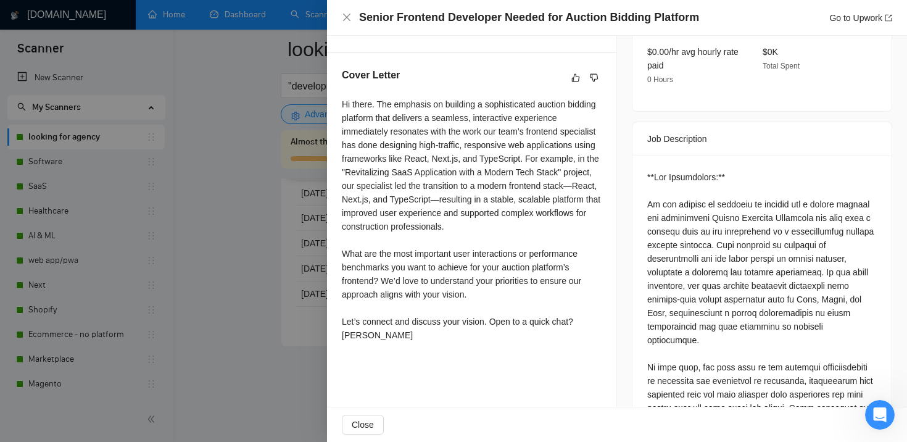
scroll to position [425, 0]
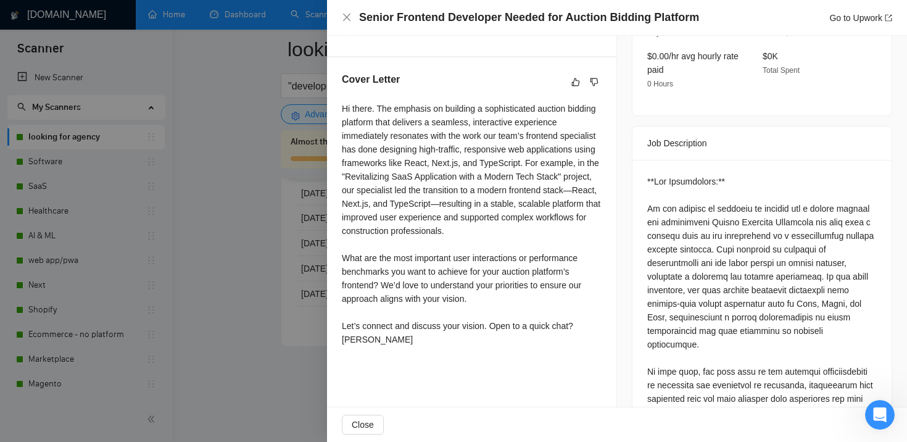
click at [231, 249] on div at bounding box center [453, 221] width 907 height 442
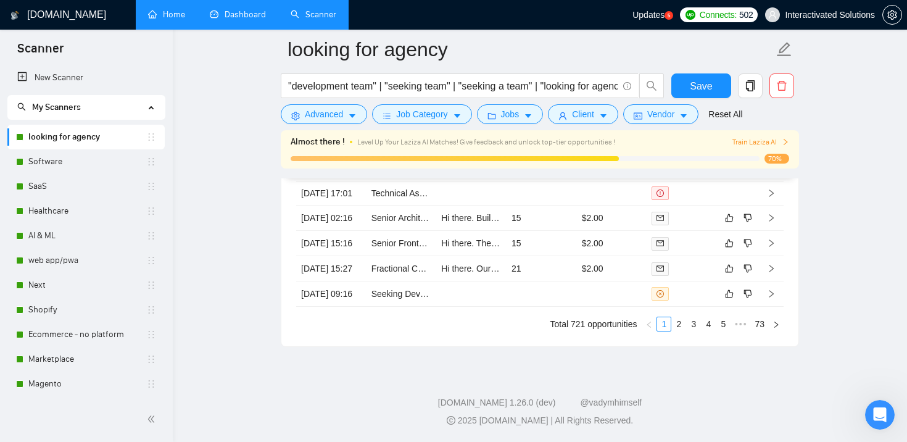
scroll to position [3470, 0]
click at [651, 20] on div "Updates 5" at bounding box center [652, 15] width 41 height 30
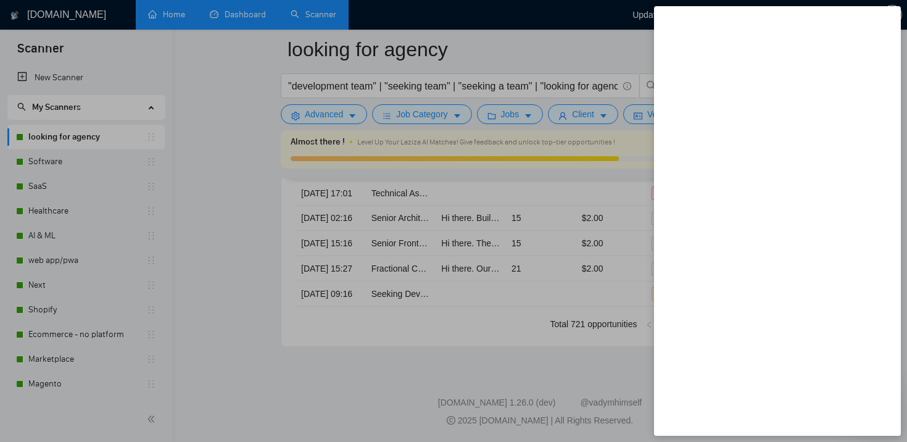
click at [624, 48] on div at bounding box center [453, 221] width 907 height 442
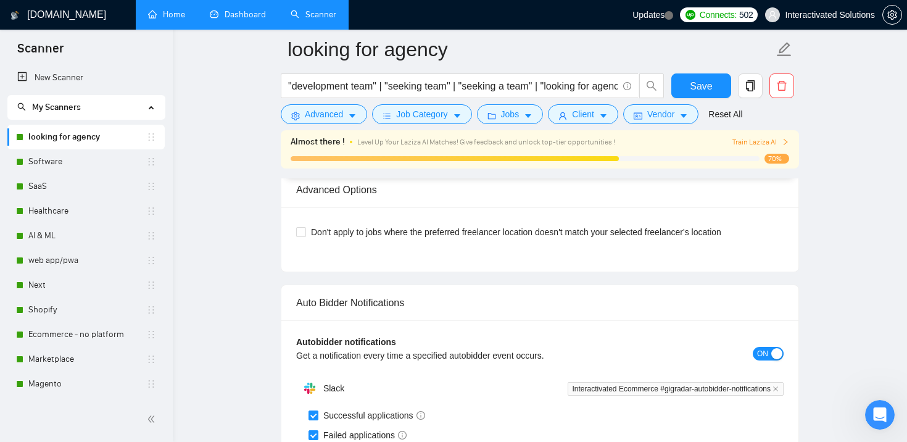
scroll to position [2484, 0]
